Goal: Information Seeking & Learning: Understand process/instructions

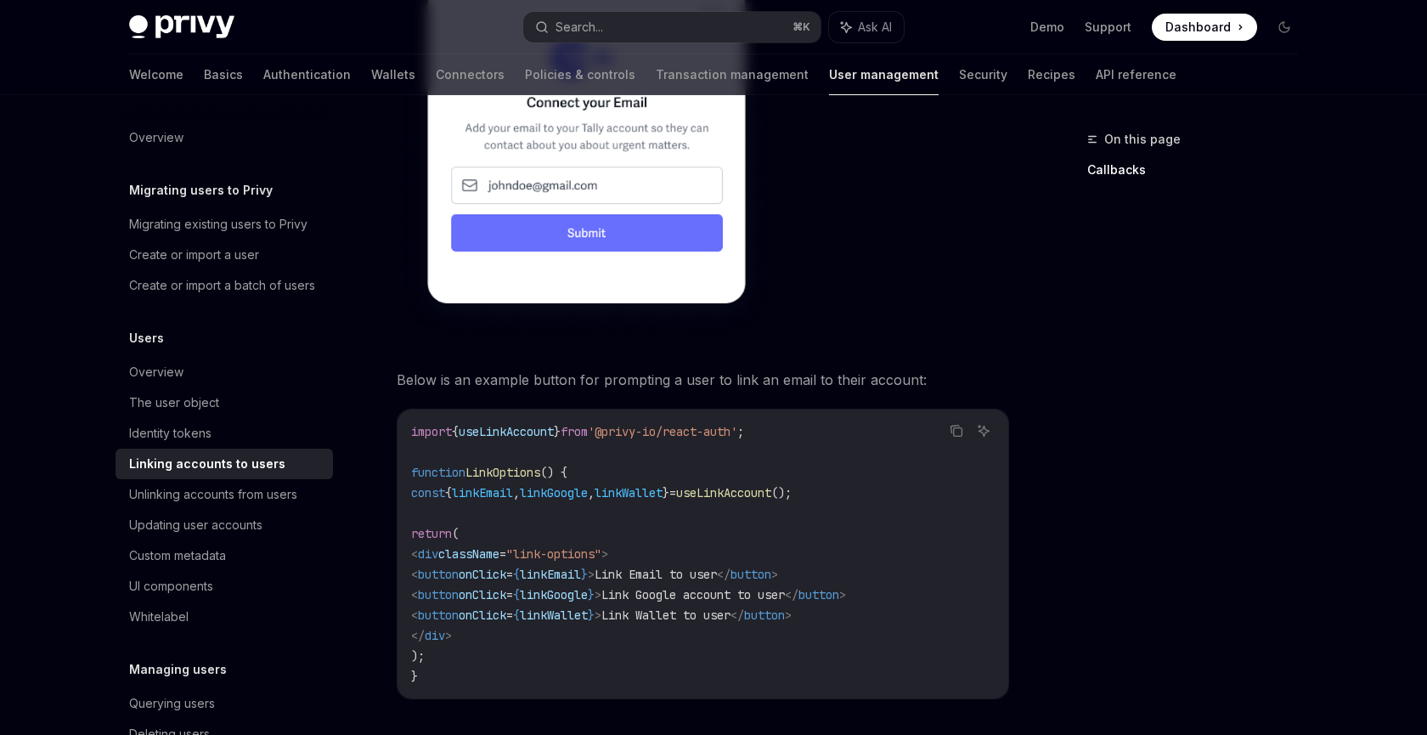
scroll to position [1227, 0]
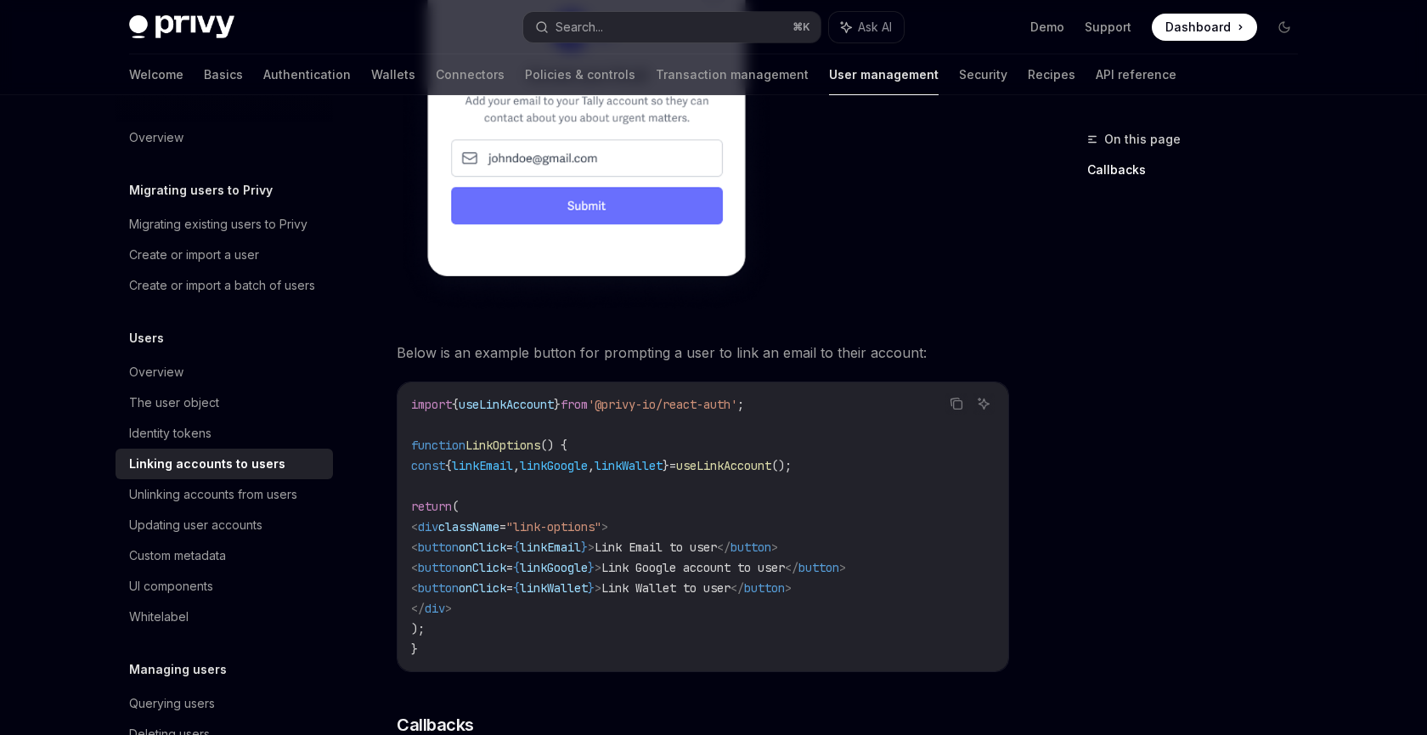
click at [747, 458] on span "useLinkAccount" at bounding box center [723, 465] width 95 height 15
click at [663, 458] on span "linkWallet" at bounding box center [629, 465] width 68 height 15
click at [573, 458] on span "linkGoogle" at bounding box center [554, 465] width 68 height 15
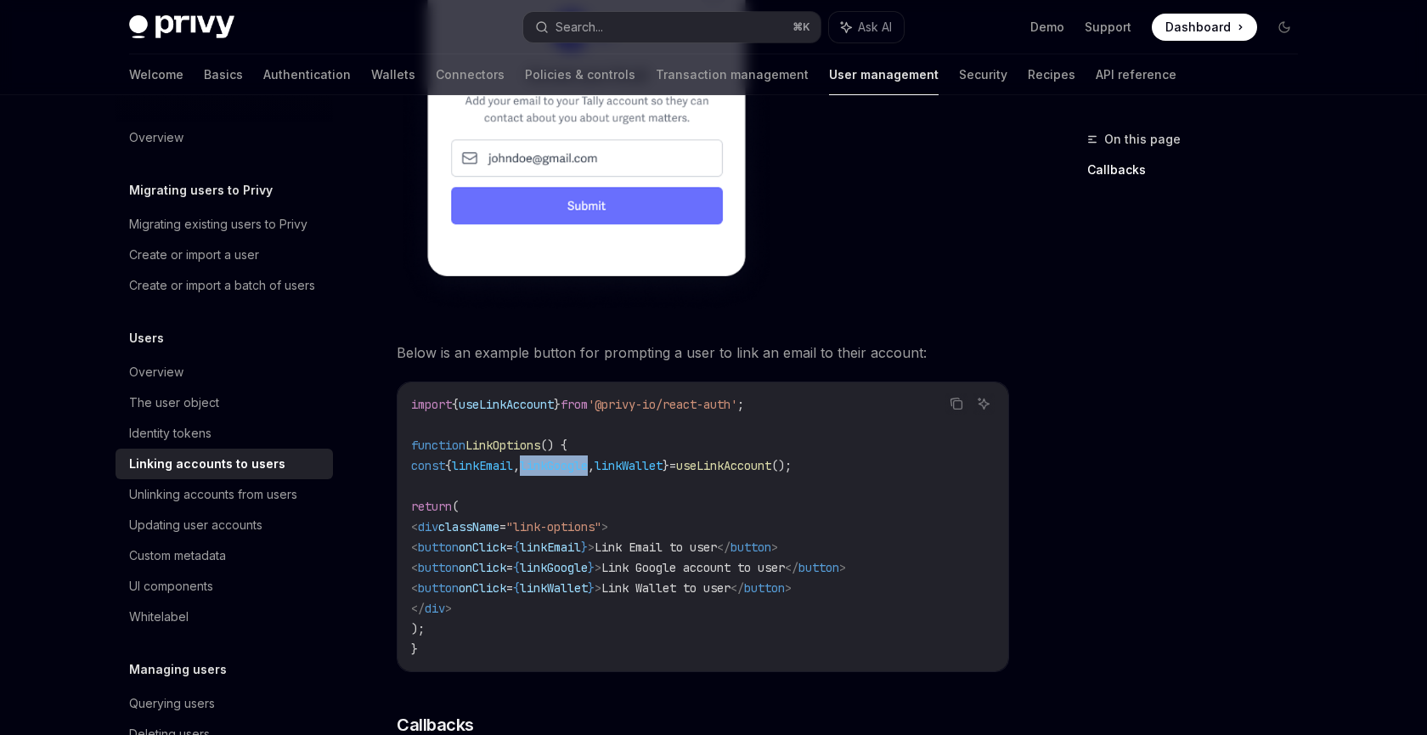
click at [573, 458] on span "linkGoogle" at bounding box center [554, 465] width 68 height 15
click at [595, 458] on span "," at bounding box center [591, 465] width 7 height 15
click at [663, 458] on span "linkWallet" at bounding box center [629, 465] width 68 height 15
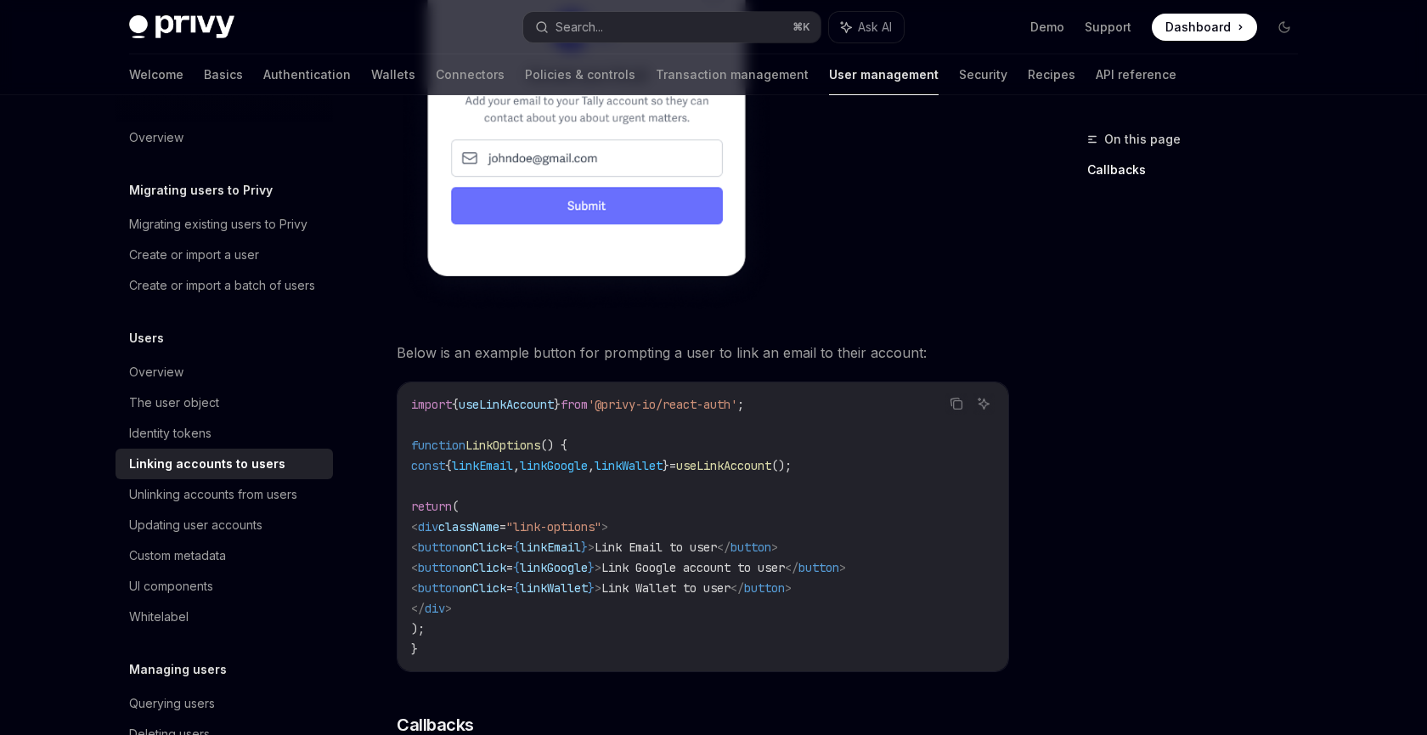
click at [669, 458] on span "}" at bounding box center [666, 465] width 7 height 15
click at [679, 453] on code "import { useLinkAccount } from '@privy-io/react-auth' ; function LinkOptions ()…" at bounding box center [703, 526] width 584 height 265
click at [663, 458] on span "linkWallet" at bounding box center [629, 465] width 68 height 15
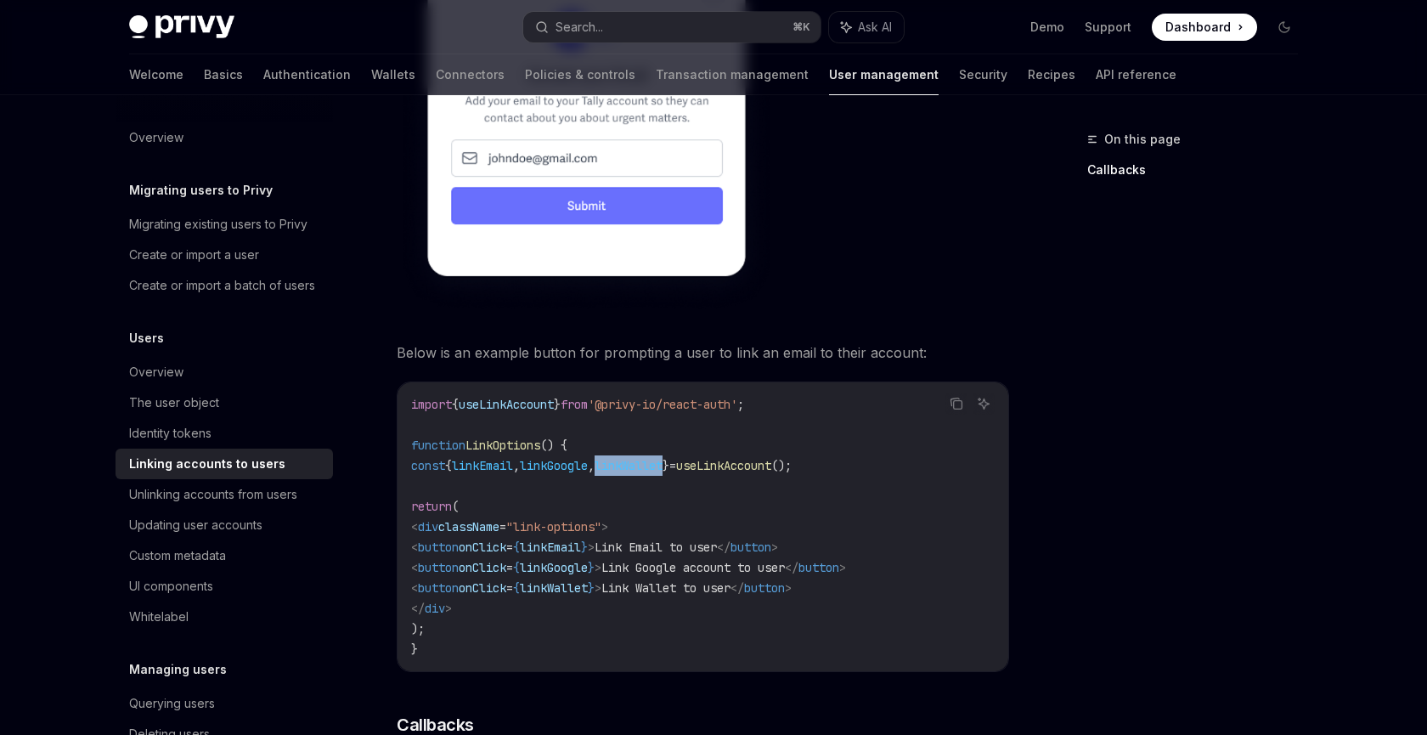
click at [663, 458] on span "linkWallet" at bounding box center [629, 465] width 68 height 15
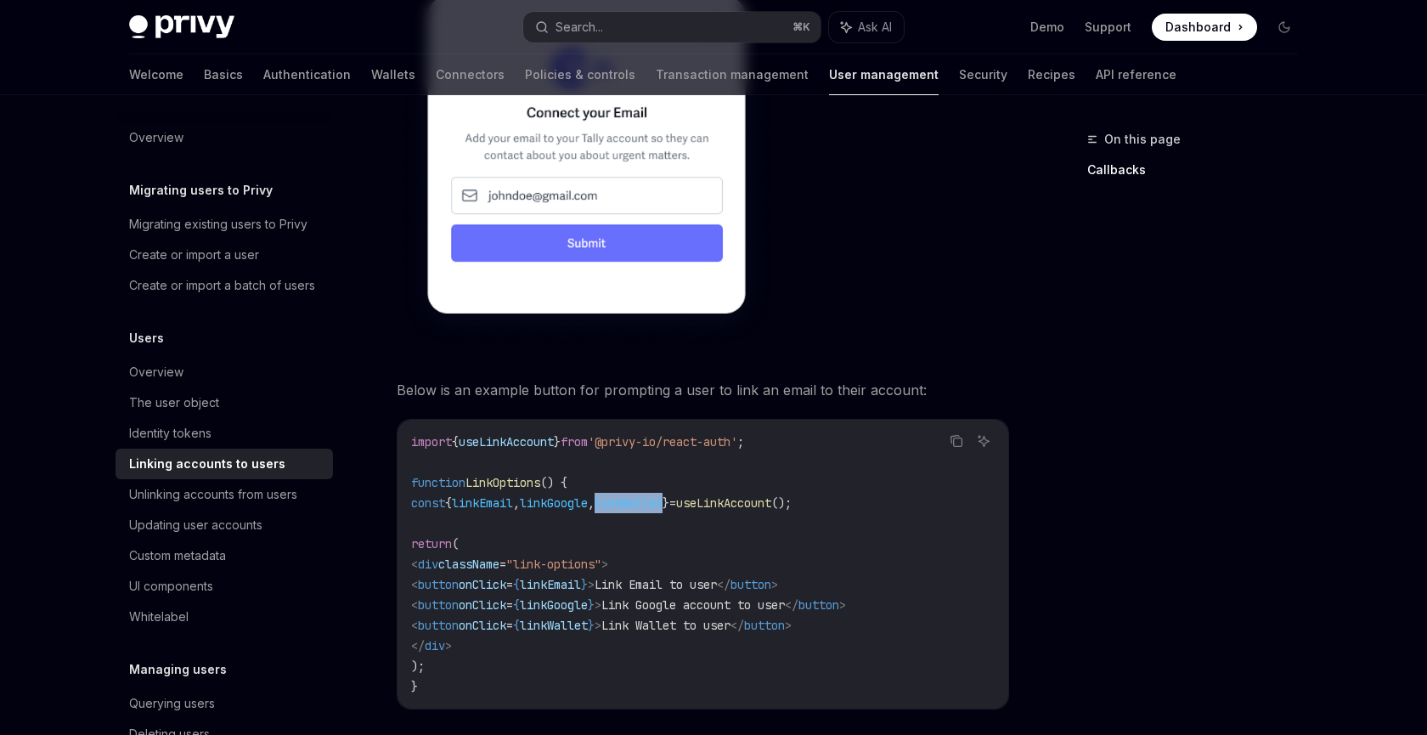
scroll to position [1185, 0]
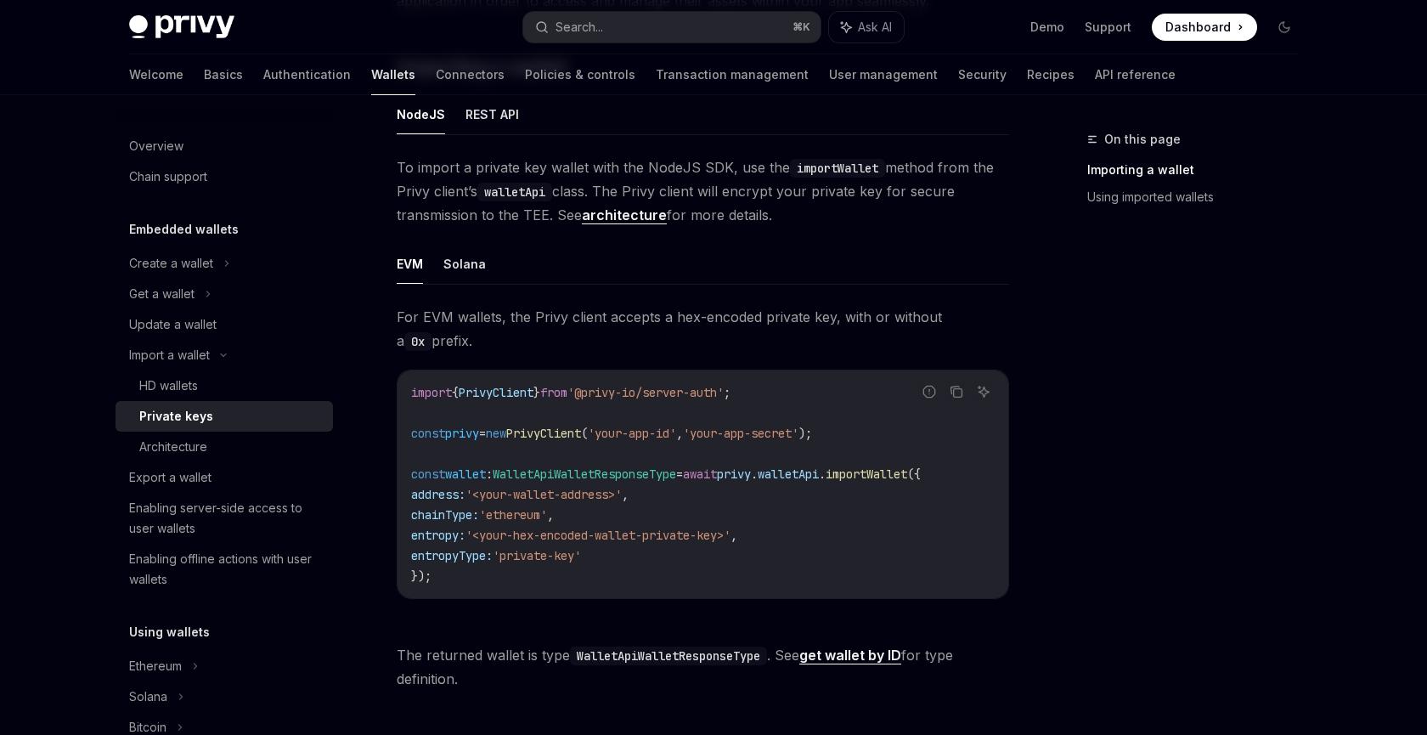
scroll to position [468, 0]
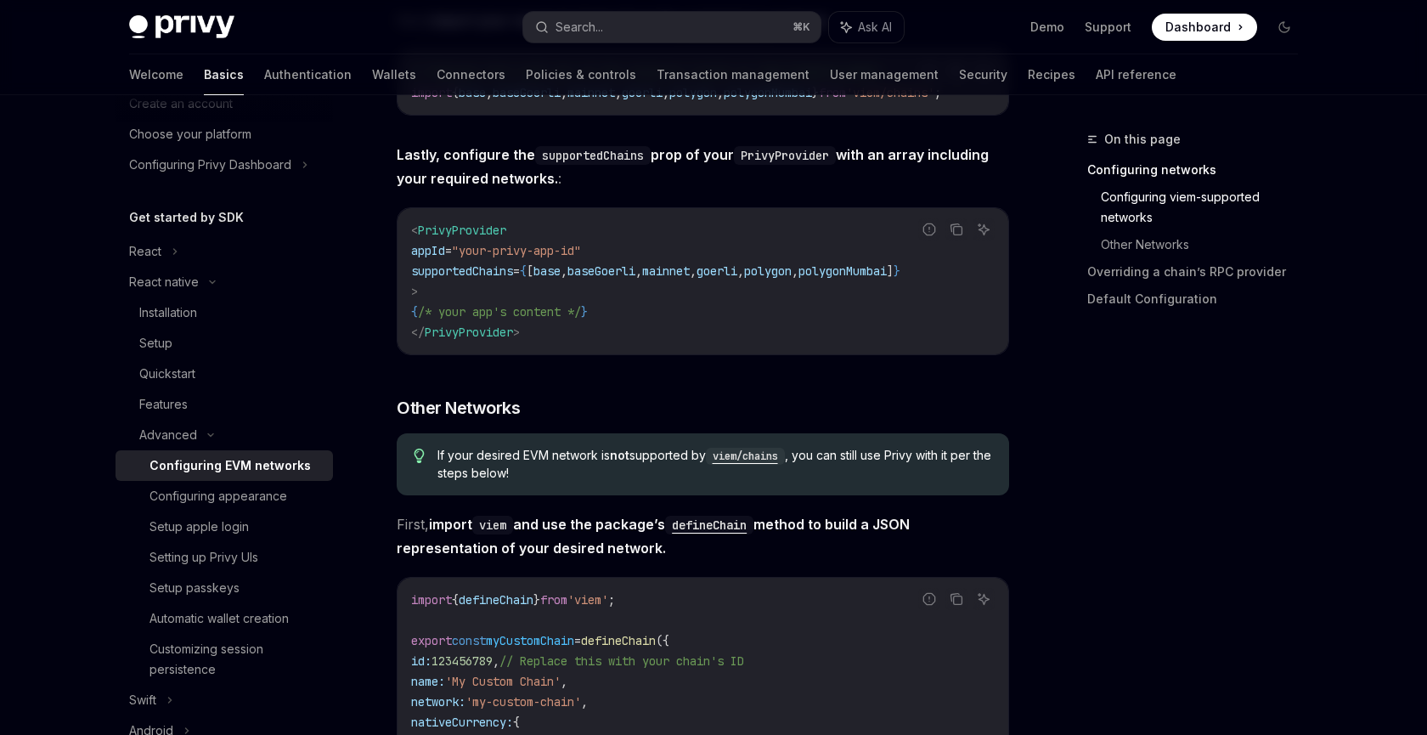
scroll to position [762, 0]
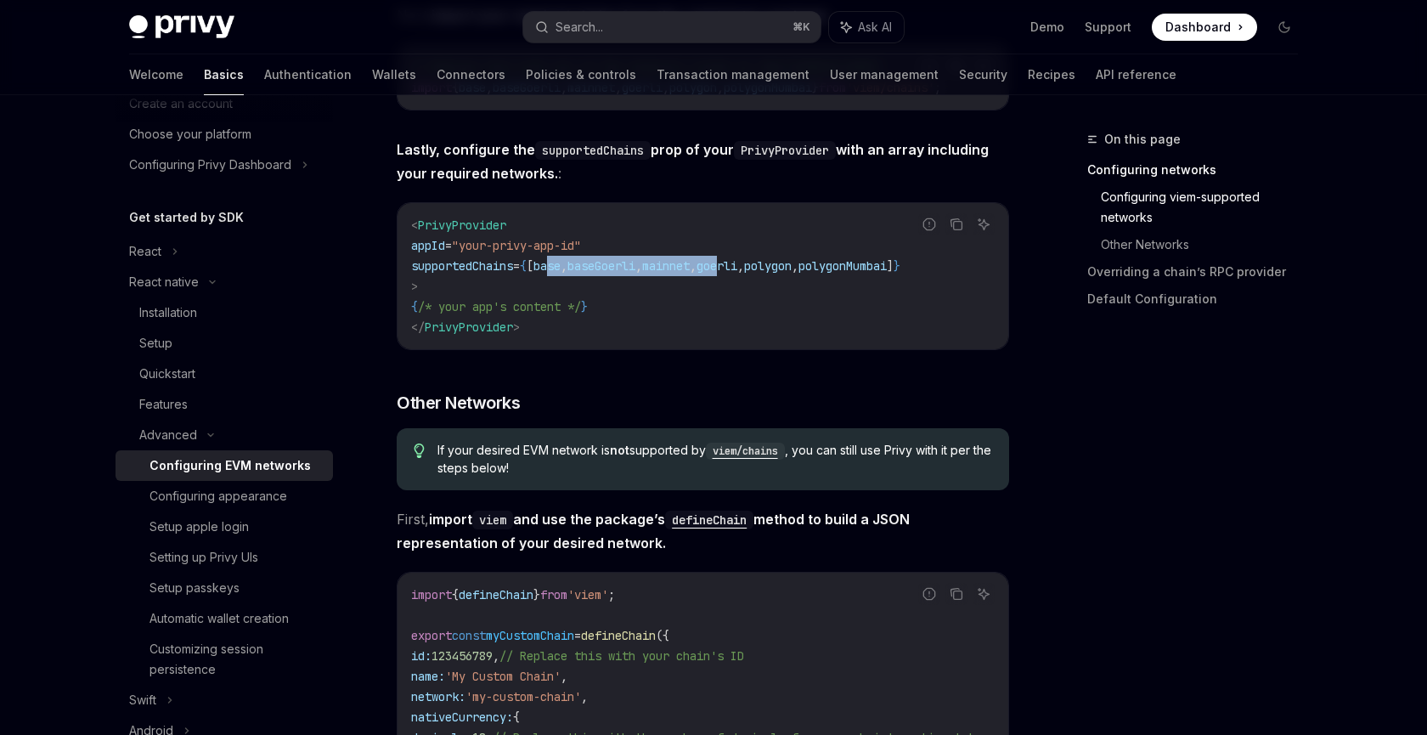
drag, startPoint x: 566, startPoint y: 273, endPoint x: 777, endPoint y: 274, distance: 211.5
click at [776, 274] on span "supportedChains = { [ base , baseGoerli , mainnet , goerli , polygon , polygonM…" at bounding box center [655, 265] width 489 height 15
click at [737, 274] on span "goerli" at bounding box center [717, 265] width 41 height 15
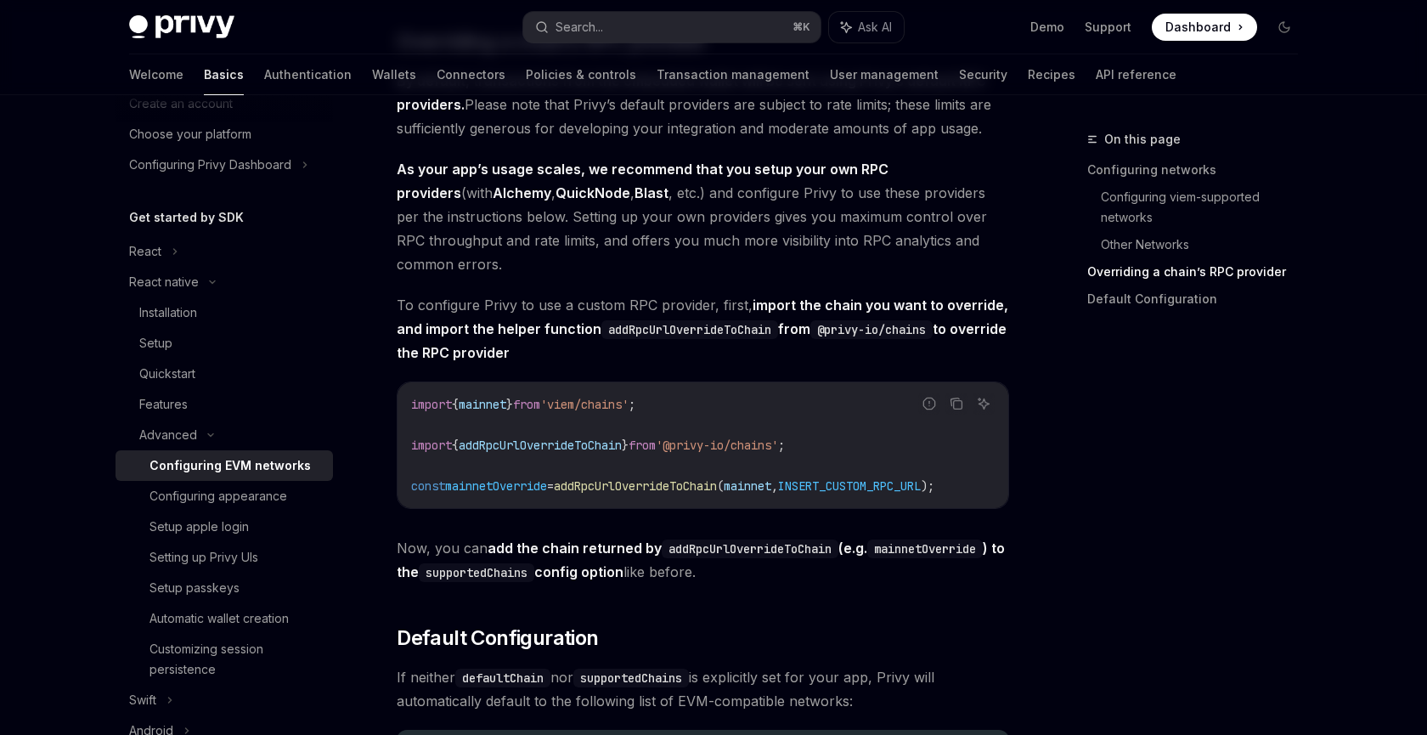
scroll to position [1953, 0]
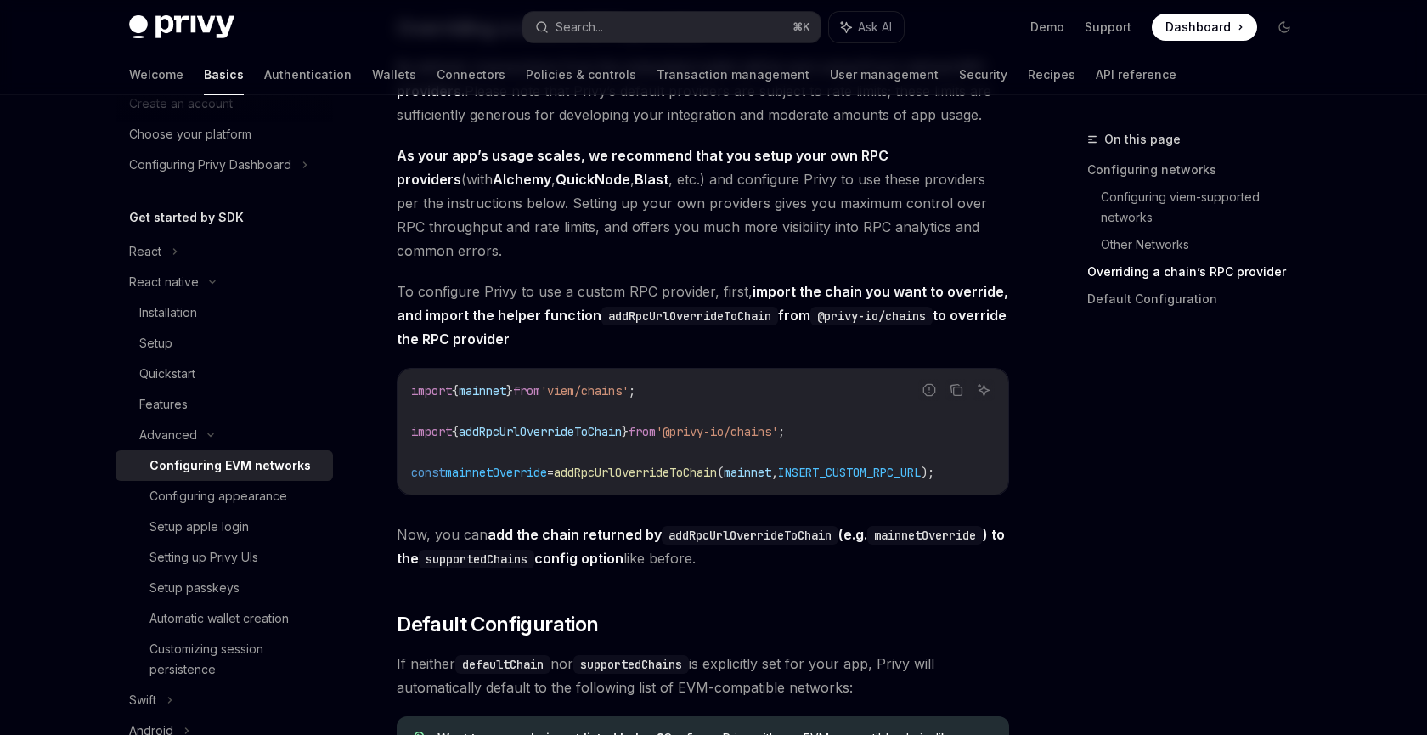
click at [535, 439] on span "addRpcUrlOverrideToChain" at bounding box center [540, 431] width 163 height 15
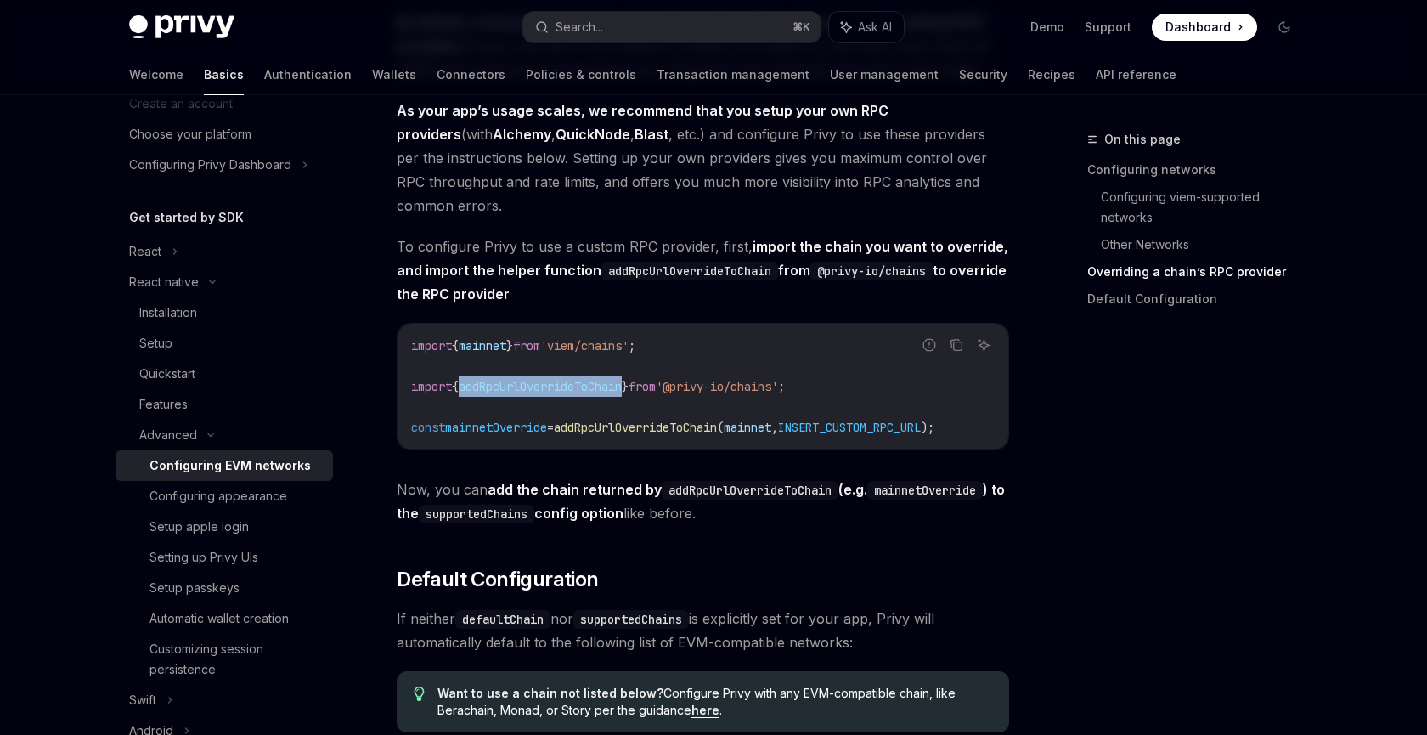
scroll to position [1975, 0]
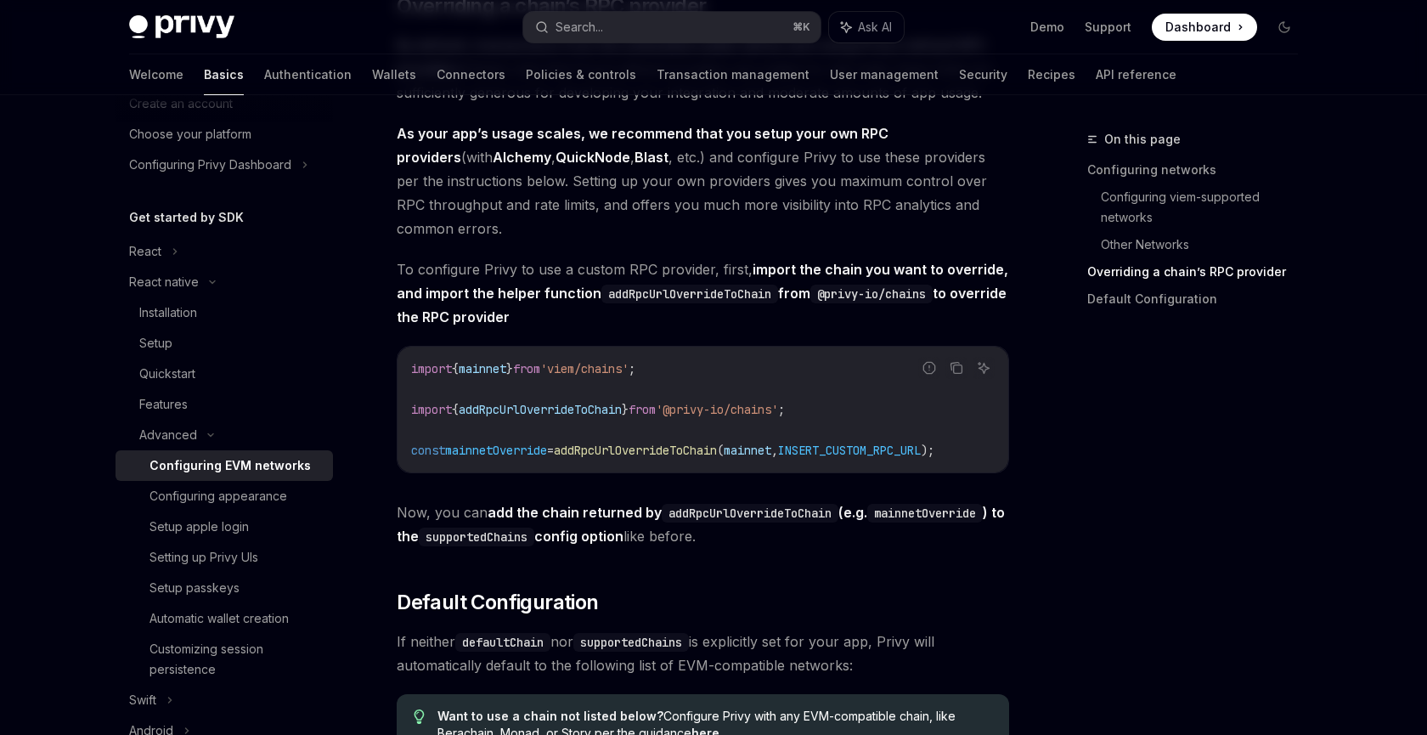
click at [547, 458] on span "mainnetOverride" at bounding box center [496, 450] width 102 height 15
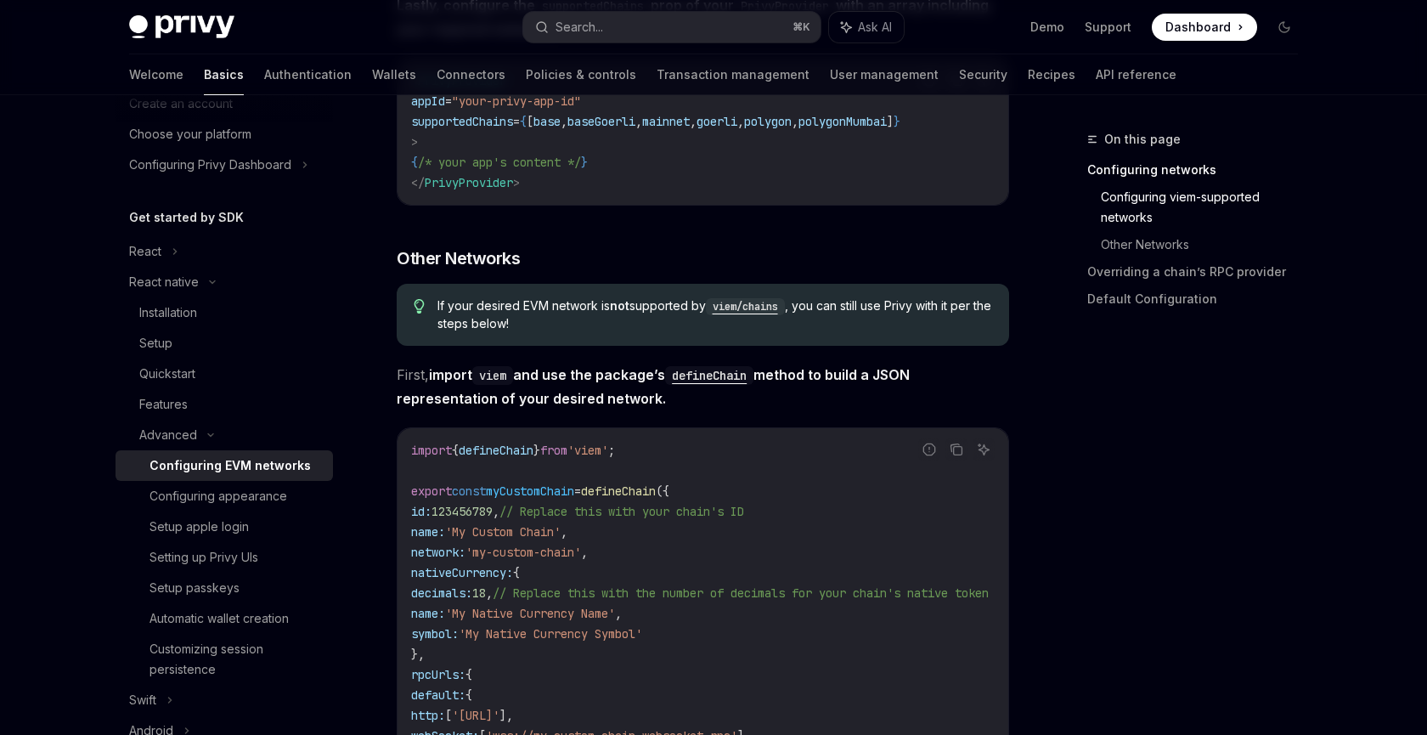
scroll to position [894, 0]
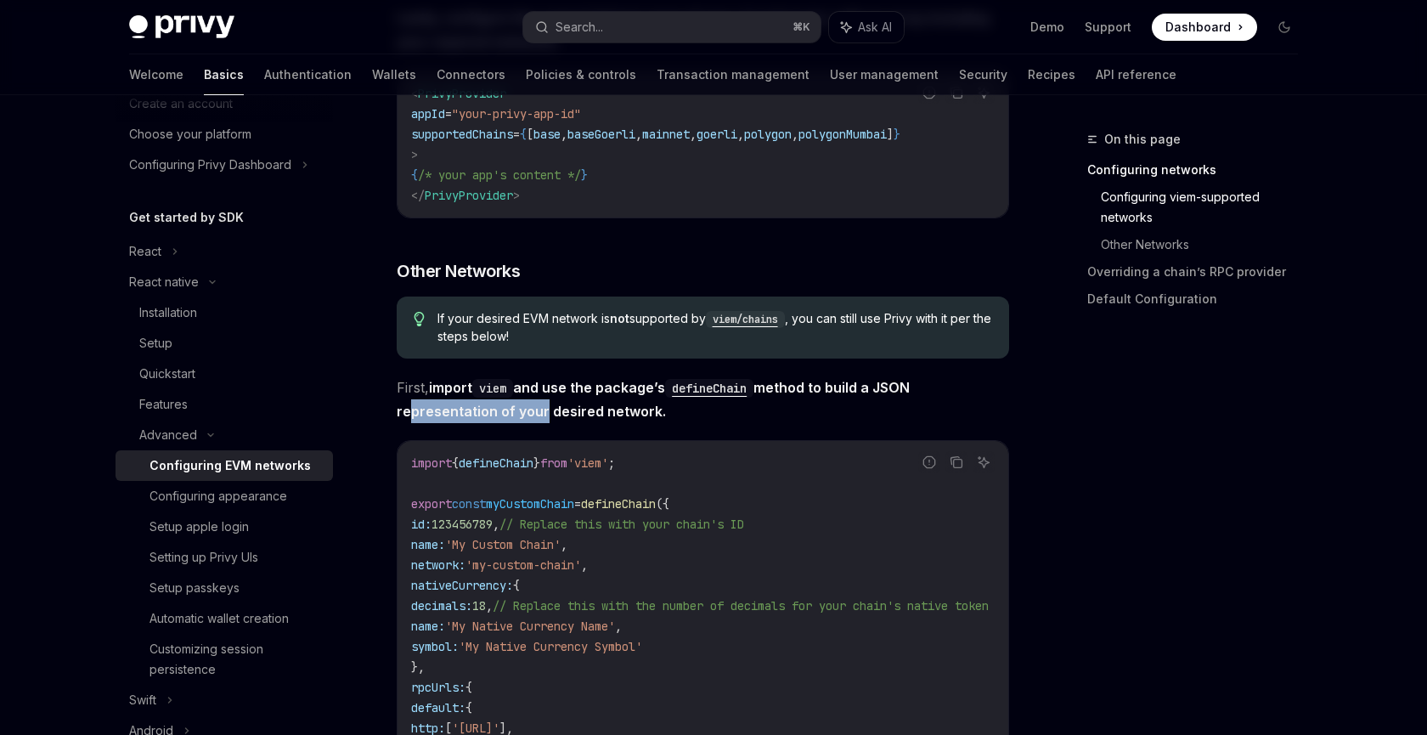
drag, startPoint x: 402, startPoint y: 427, endPoint x: 537, endPoint y: 425, distance: 135.1
click at [539, 420] on strong "import viem and use the package’s defineChain method to build a JSON representa…" at bounding box center [653, 399] width 513 height 41
click at [536, 420] on strong "import viem and use the package’s defineChain method to build a JSON representa…" at bounding box center [653, 399] width 513 height 41
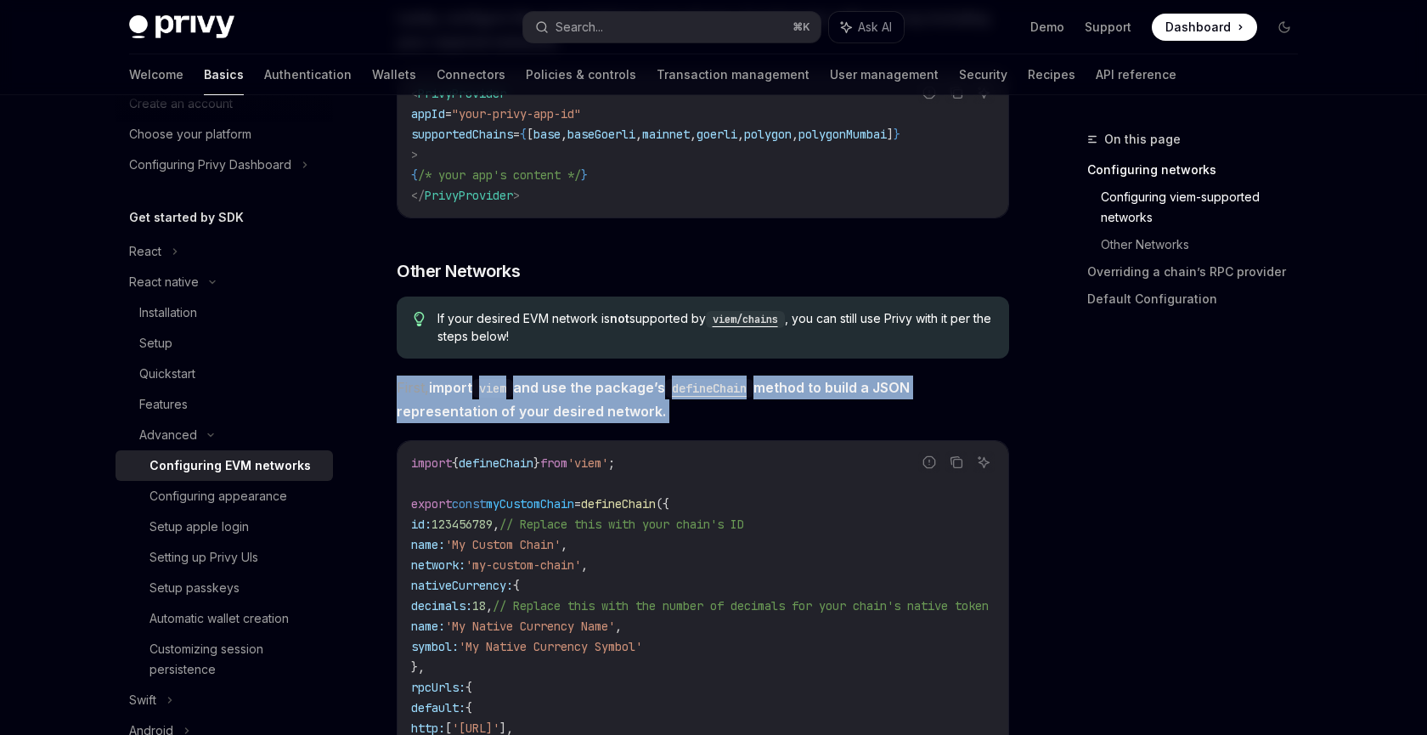
click at [536, 420] on strong "import viem and use the package’s defineChain method to build a JSON representa…" at bounding box center [653, 399] width 513 height 41
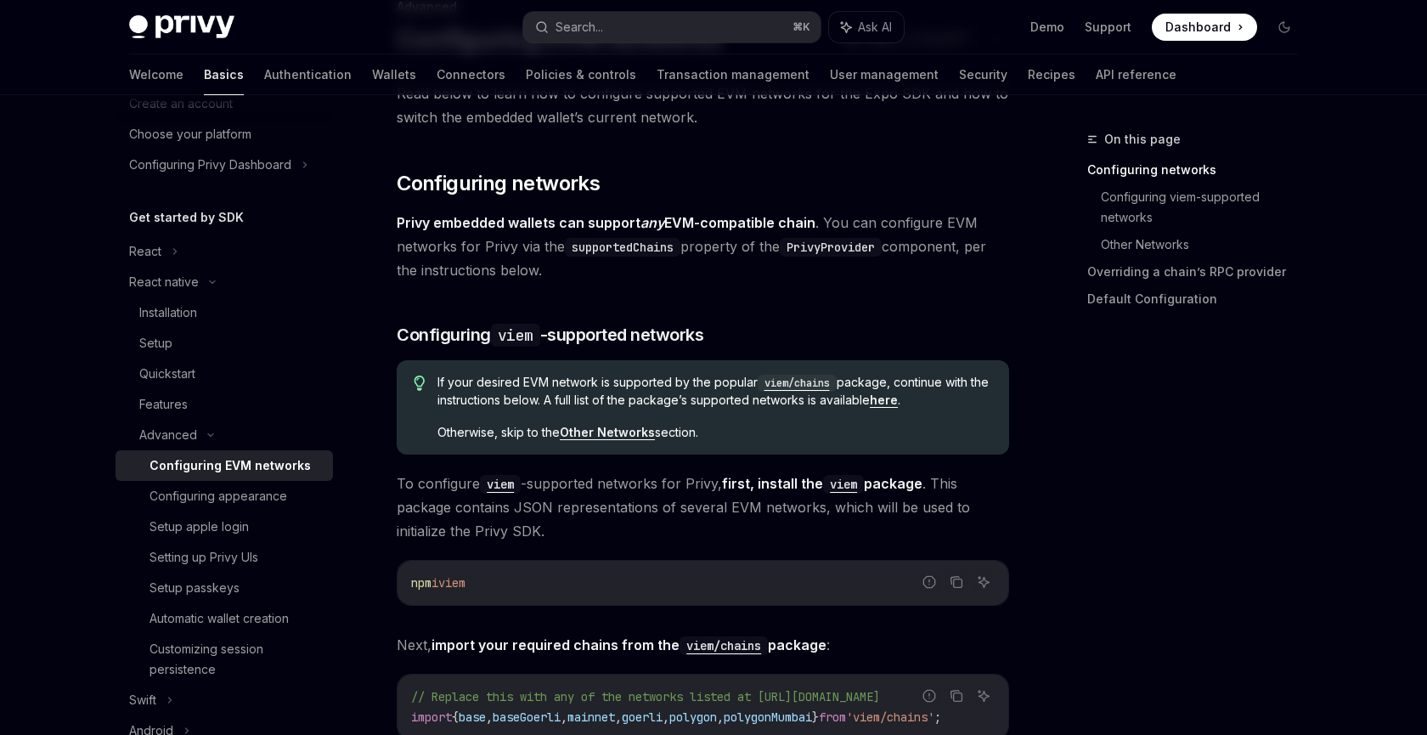
scroll to position [0, 0]
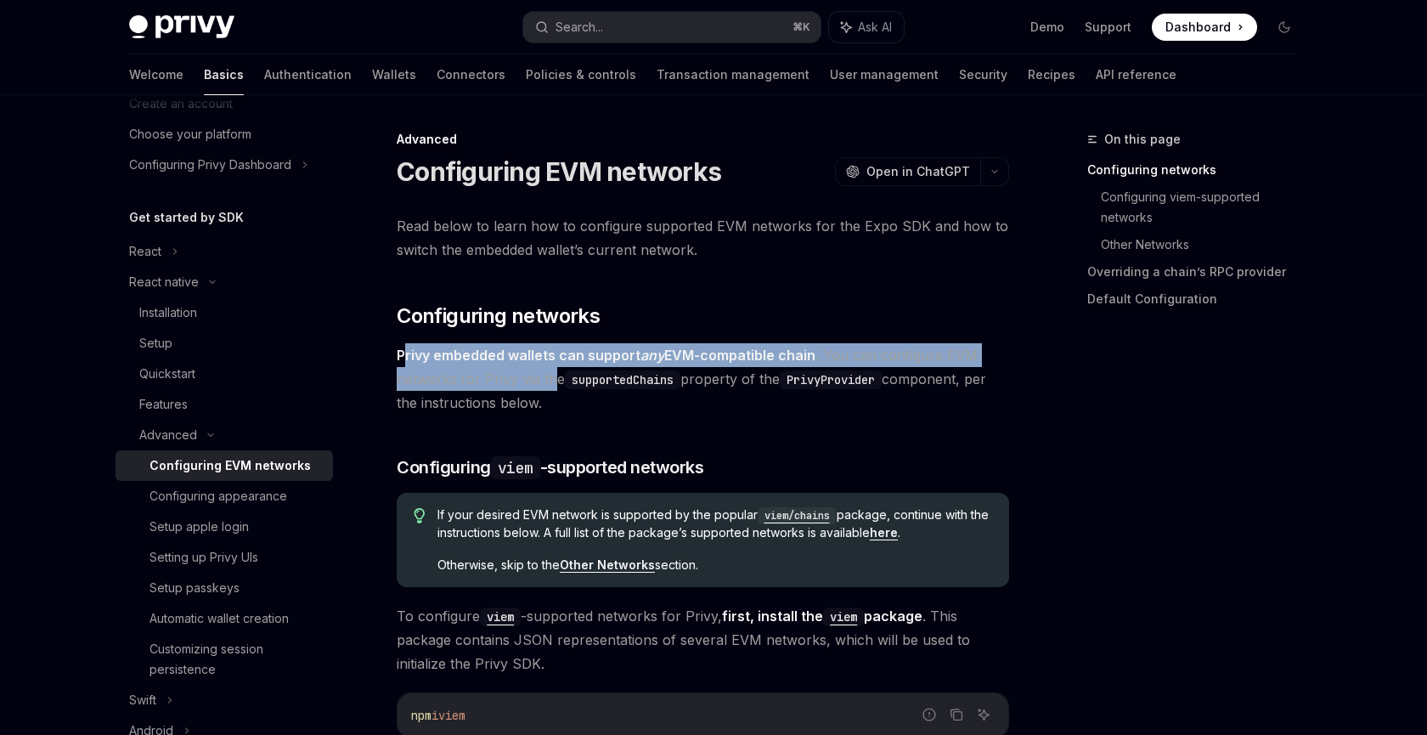
drag, startPoint x: 408, startPoint y: 354, endPoint x: 554, endPoint y: 382, distance: 148.8
click at [553, 382] on span "Privy embedded wallets can support any EVM-compatible chain . You can configure…" at bounding box center [703, 378] width 612 height 71
click at [554, 382] on span "Privy embedded wallets can support any EVM-compatible chain . You can configure…" at bounding box center [703, 378] width 612 height 71
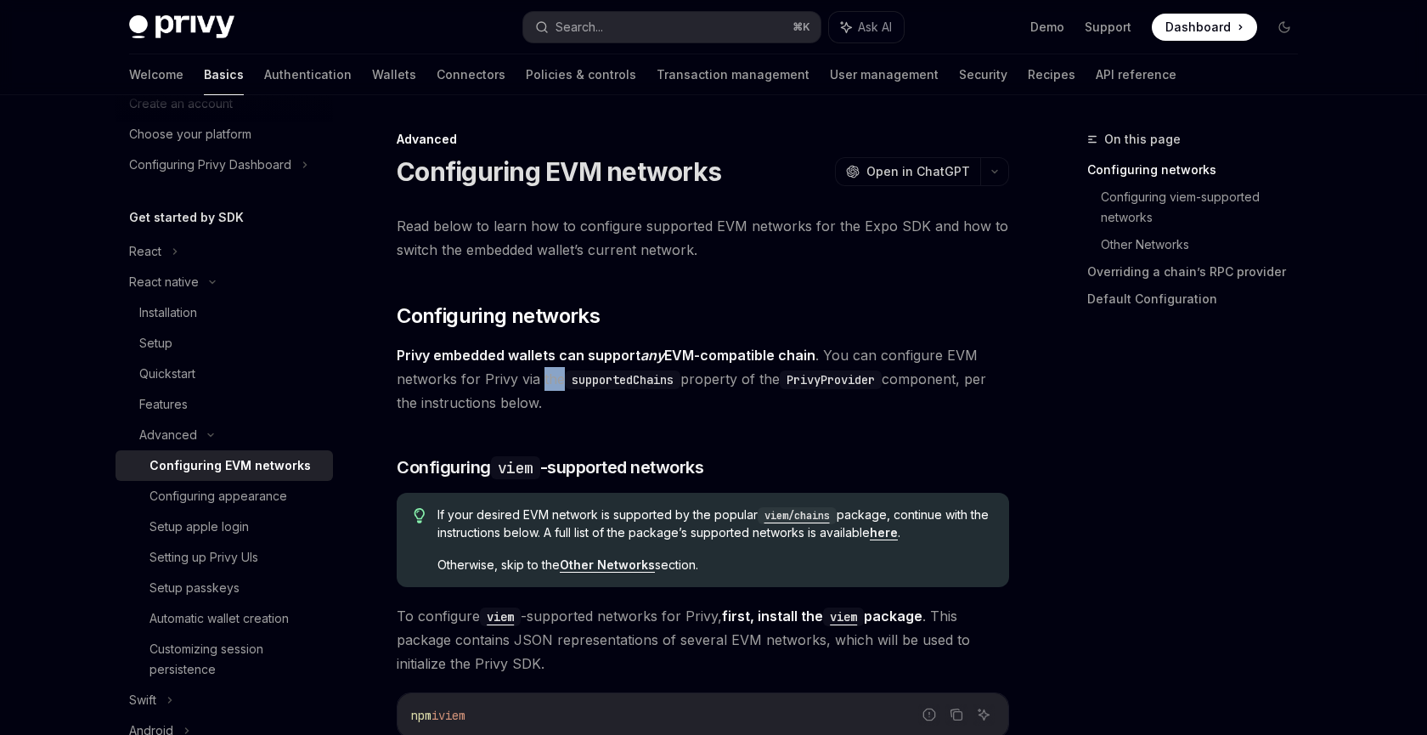
click at [554, 382] on span "Privy embedded wallets can support any EVM-compatible chain . You can configure…" at bounding box center [703, 378] width 612 height 71
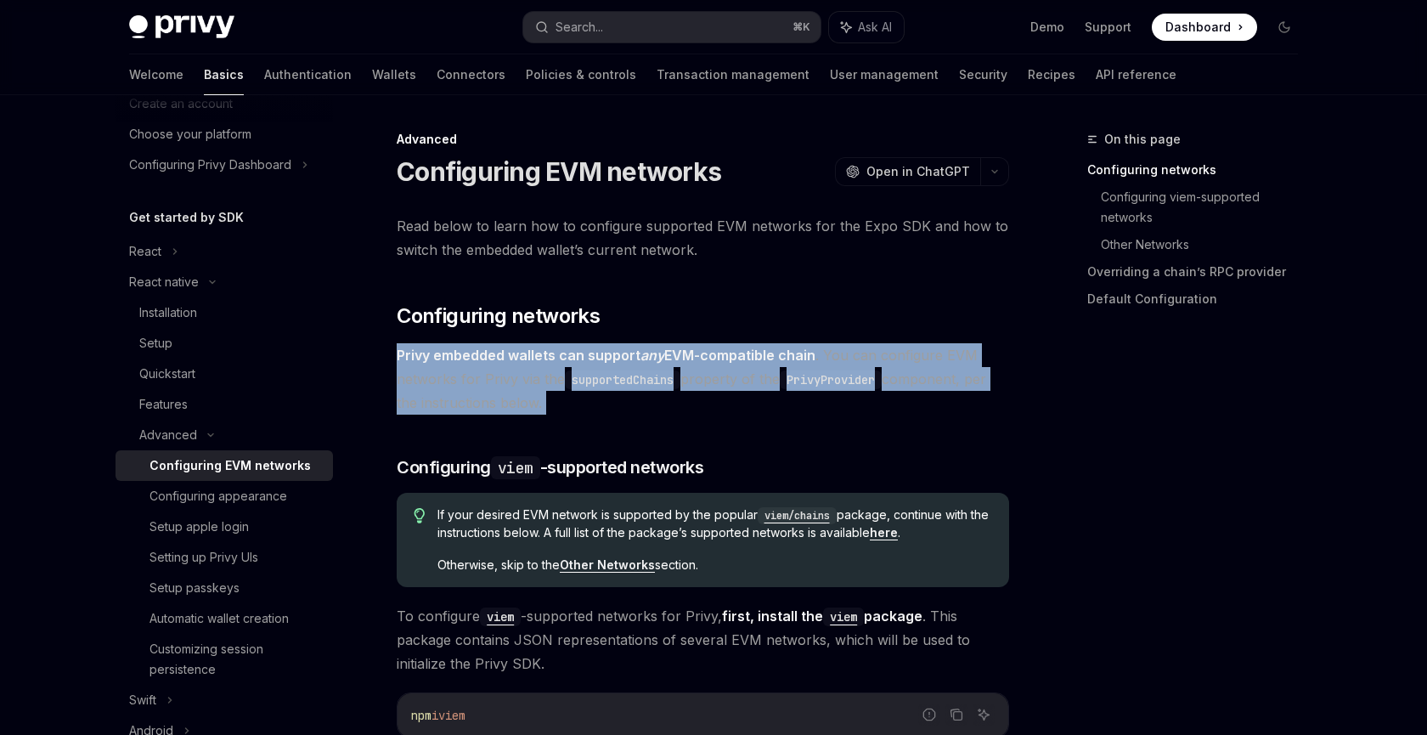
click at [554, 382] on span "Privy embedded wallets can support any EVM-compatible chain . You can configure…" at bounding box center [703, 378] width 612 height 71
click at [565, 389] on span "Privy embedded wallets can support any EVM-compatible chain . You can configure…" at bounding box center [703, 378] width 612 height 71
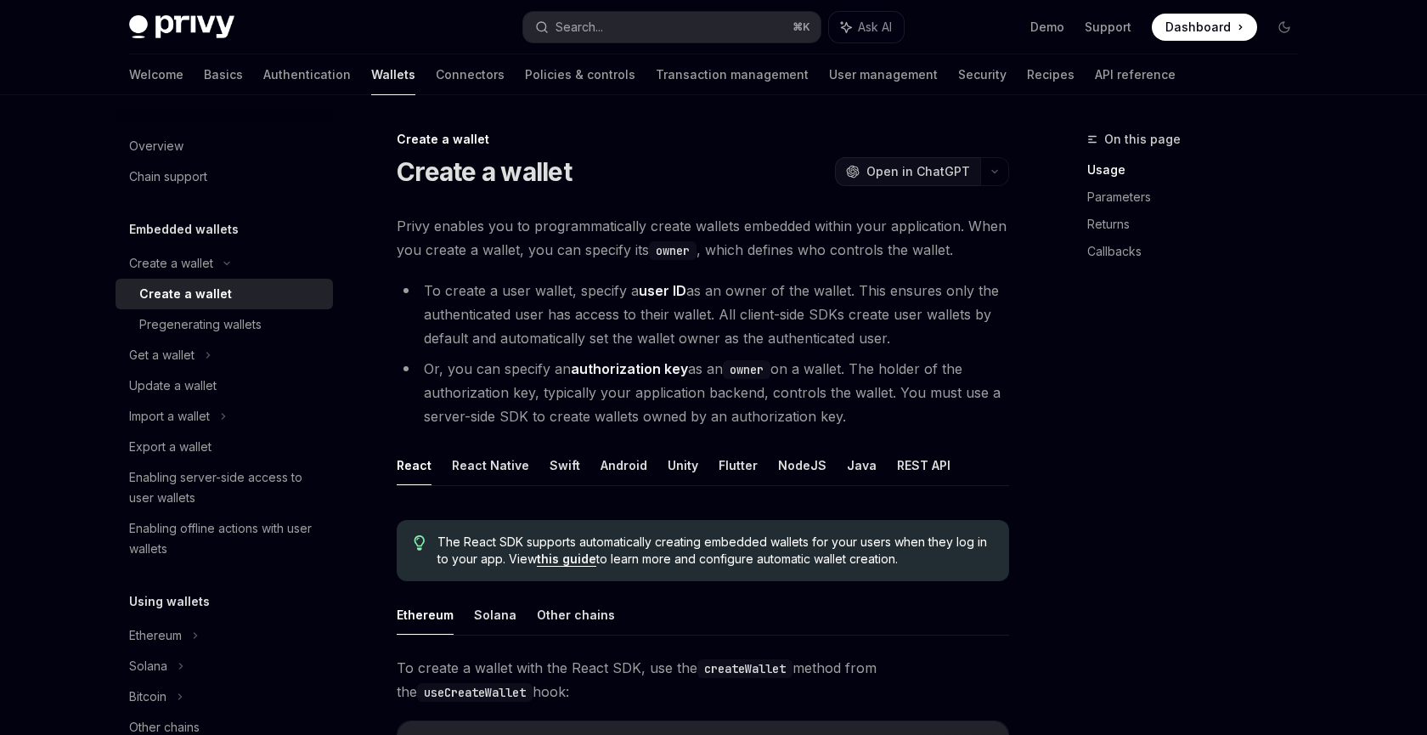
click at [904, 168] on span "Open in ChatGPT" at bounding box center [918, 171] width 104 height 17
